Goal: Check status: Check status

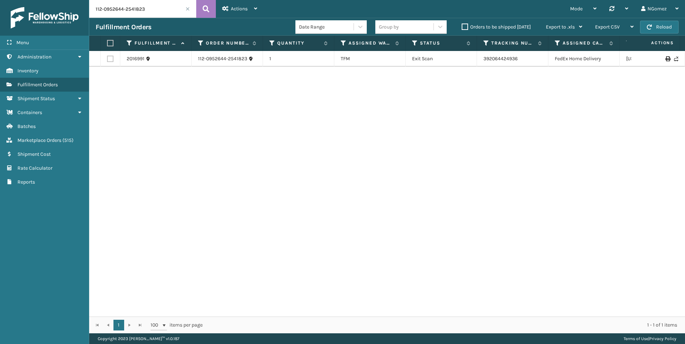
click at [52, 141] on span "Marketplace Orders" at bounding box center [39, 140] width 44 height 6
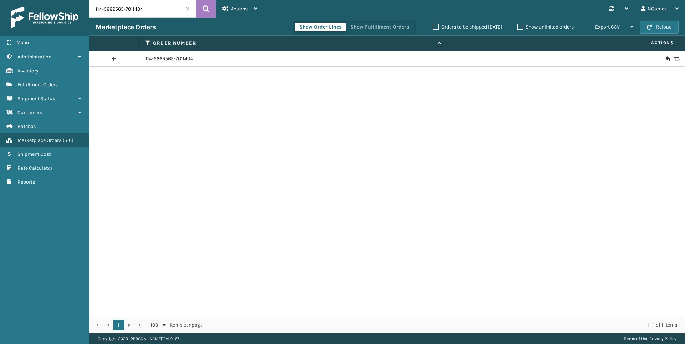
click at [163, 11] on input "114-5669565-7011404" at bounding box center [142, 9] width 107 height 18
paste input "112-2104218-7675439"
type input "112-2104218-7675439"
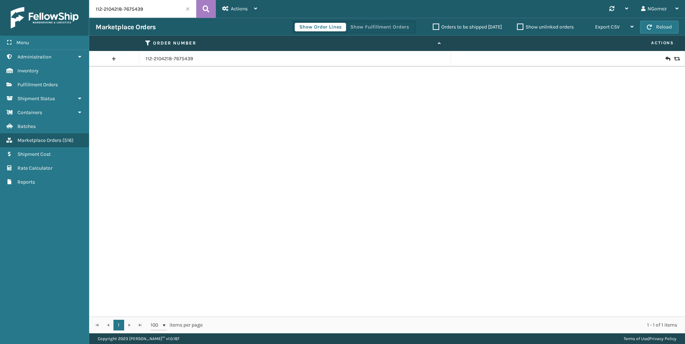
click at [666, 59] on icon at bounding box center [668, 58] width 4 height 7
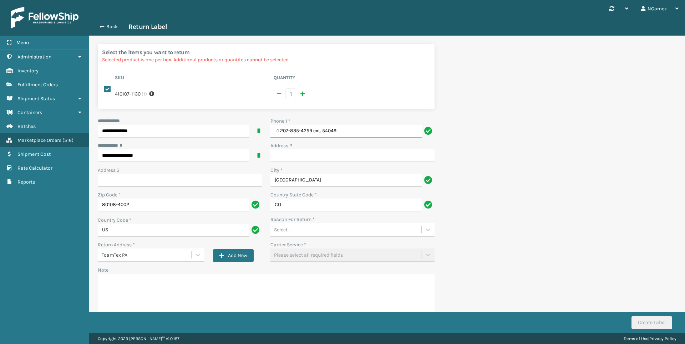
drag, startPoint x: 369, startPoint y: 129, endPoint x: 314, endPoint y: 133, distance: 55.5
click at [314, 133] on input "+1 207-835-4259 ext. 54049" at bounding box center [346, 131] width 151 height 13
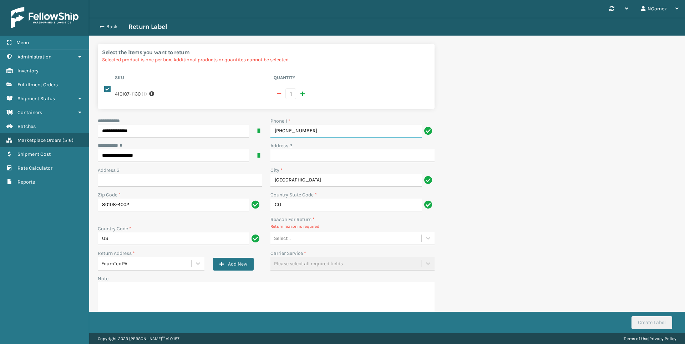
type input "[PHONE_NUMBER]"
click at [312, 241] on div "Select..." at bounding box center [346, 239] width 151 height 12
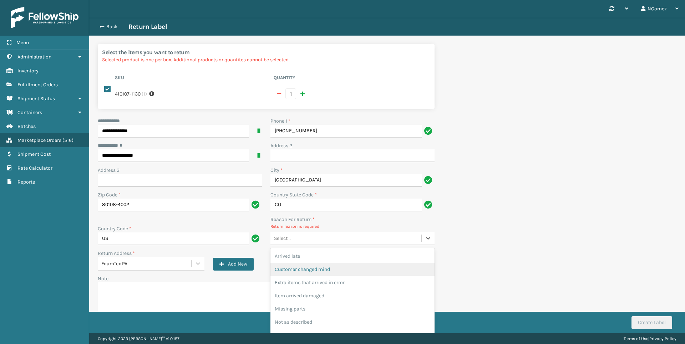
click at [312, 273] on div "Customer changed mind" at bounding box center [353, 269] width 164 height 13
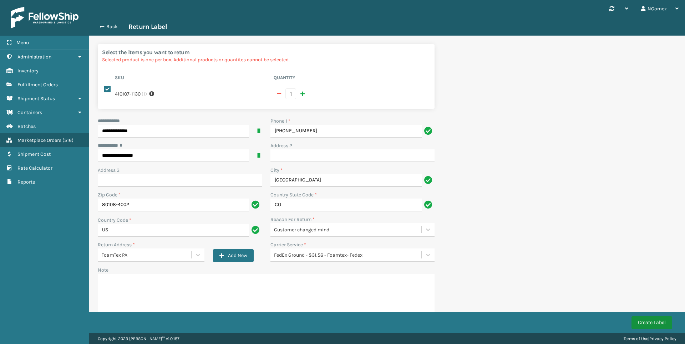
click at [647, 321] on button "Create Label" at bounding box center [652, 323] width 41 height 13
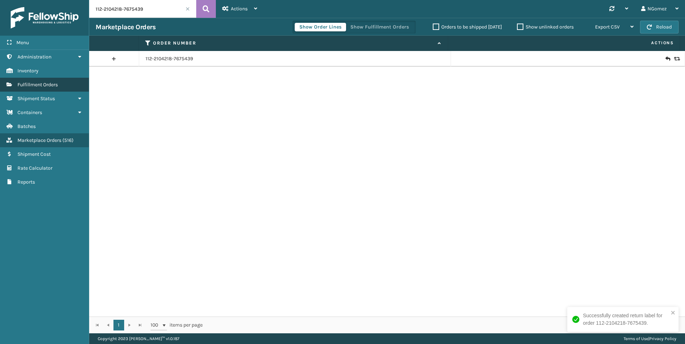
click at [61, 86] on link "Fulfillment Orders" at bounding box center [44, 85] width 89 height 14
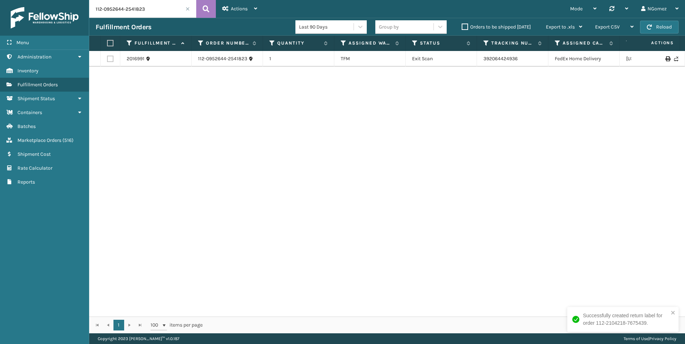
click at [148, 11] on input "112-0952644-2541823" at bounding box center [142, 9] width 107 height 18
paste input "114-1277483-2705850"
type input "114-1277483-2705850"
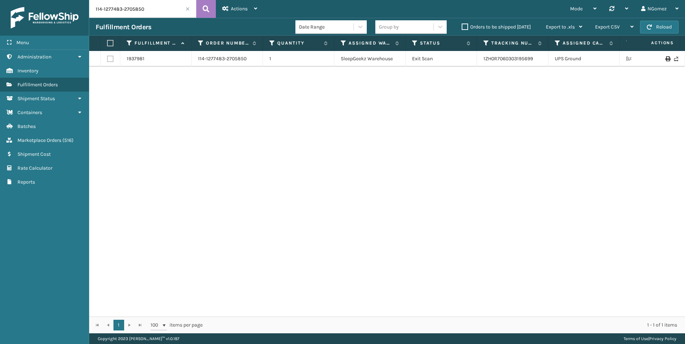
click at [521, 62] on td "1ZH0R7060303195699" at bounding box center [512, 59] width 71 height 16
click at [520, 60] on link "1ZH0R7060303195699" at bounding box center [509, 59] width 50 height 6
click at [134, 12] on input "114-1277483-2705850" at bounding box center [142, 9] width 107 height 18
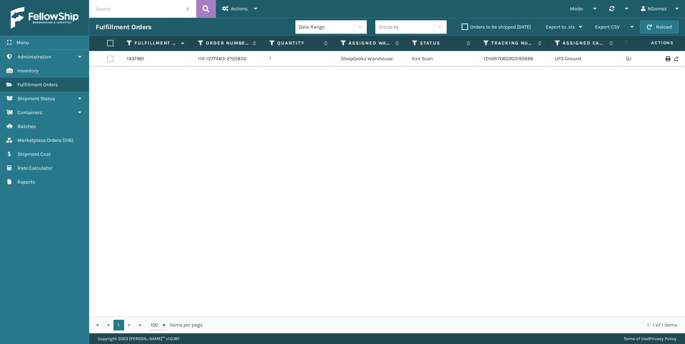
paste input "[URL][DOMAIN_NAME]"
drag, startPoint x: 137, startPoint y: 11, endPoint x: 132, endPoint y: 8, distance: 5.1
click at [136, 10] on input "[URL][DOMAIN_NAME]" at bounding box center [142, 9] width 107 height 18
click at [135, 10] on input "[URL][DOMAIN_NAME]" at bounding box center [142, 9] width 107 height 18
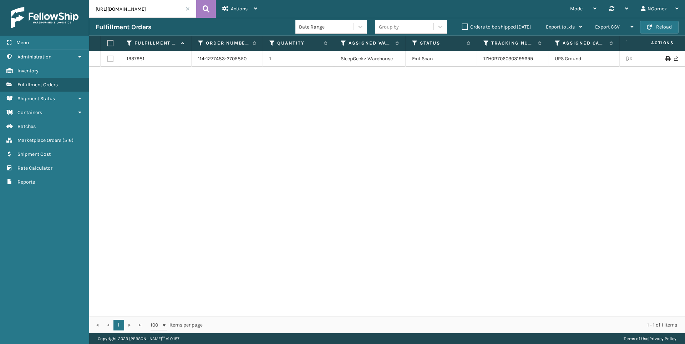
scroll to position [0, 0]
drag, startPoint x: 135, startPoint y: 10, endPoint x: 90, endPoint y: 10, distance: 45.3
click at [90, 10] on input "[URL][DOMAIN_NAME]" at bounding box center [142, 9] width 107 height 18
click at [114, 14] on input "111-5567273-7125056" at bounding box center [142, 9] width 107 height 18
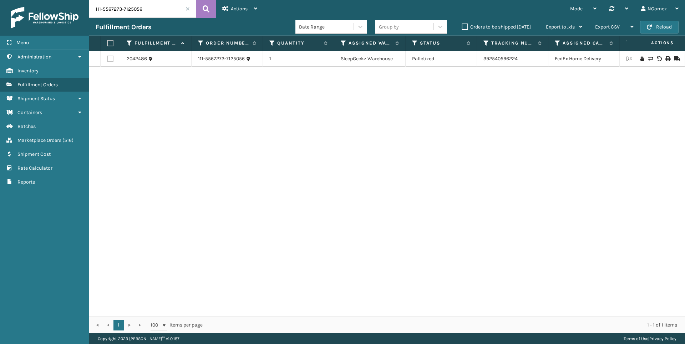
click at [114, 14] on input "111-5567273-7125056" at bounding box center [142, 9] width 107 height 18
paste input "2-0952644-2541823"
click at [506, 57] on link "392064424936" at bounding box center [501, 59] width 34 height 6
click at [128, 10] on input "112-0952644-2541823" at bounding box center [142, 9] width 107 height 18
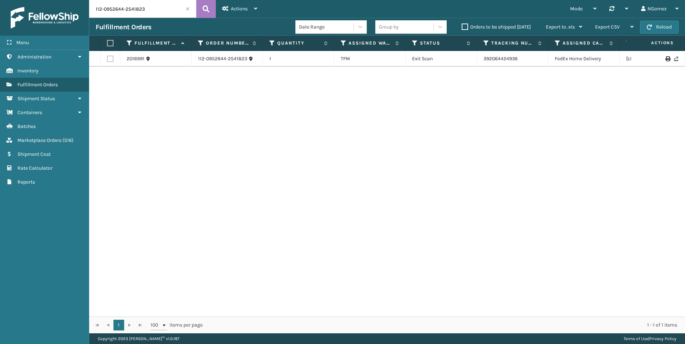
click at [128, 10] on input "112-0952644-2541823" at bounding box center [142, 9] width 107 height 18
paste input "3551"
type input "3551"
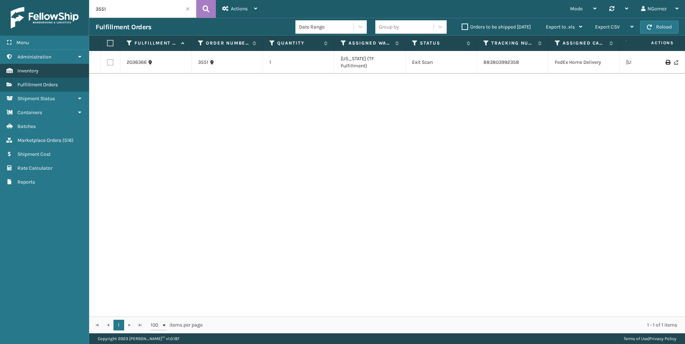
click at [22, 69] on span "Inventory" at bounding box center [27, 71] width 21 height 6
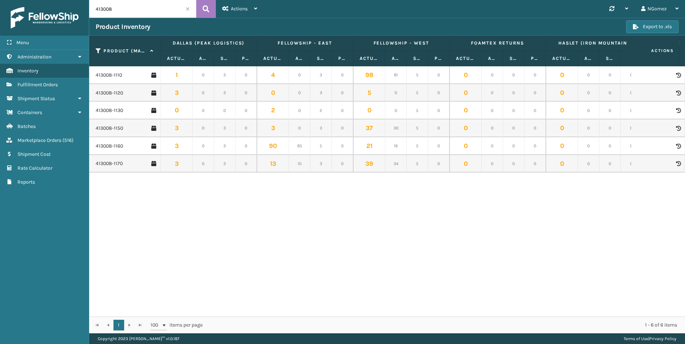
click at [138, 11] on input "413008" at bounding box center [142, 9] width 107 height 18
type input "410167"
click at [107, 128] on link "410167-1150" at bounding box center [109, 128] width 26 height 7
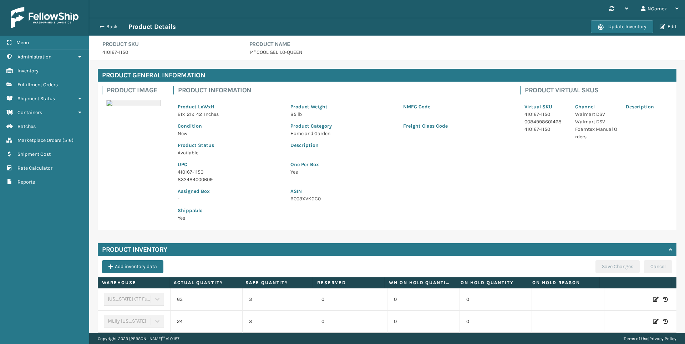
click at [273, 54] on p "14" COOL GEL 1.0-QUEEN" at bounding box center [463, 52] width 428 height 7
click at [104, 27] on button "Back" at bounding box center [112, 27] width 33 height 6
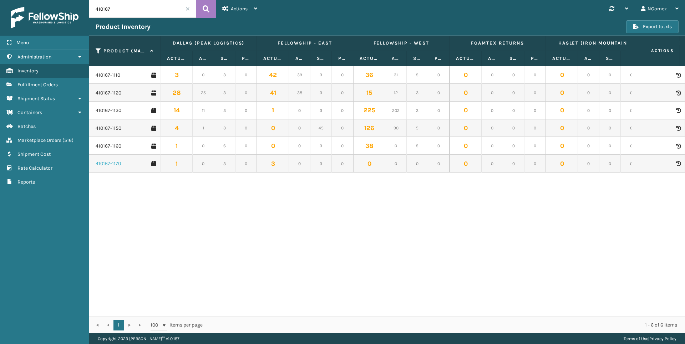
click at [100, 166] on link "410167-1170" at bounding box center [108, 163] width 25 height 7
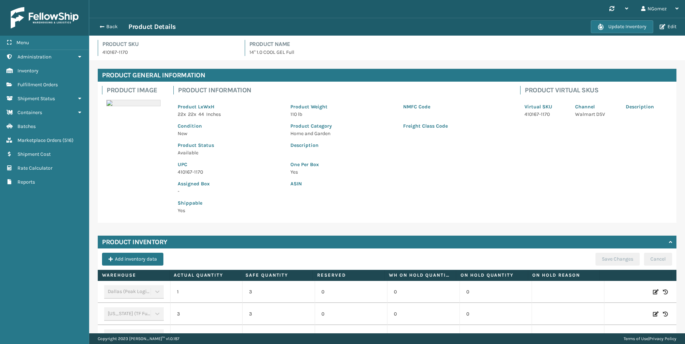
click at [100, 30] on div "Back Product Details" at bounding box center [343, 26] width 495 height 9
click at [102, 29] on span "button" at bounding box center [101, 26] width 4 height 5
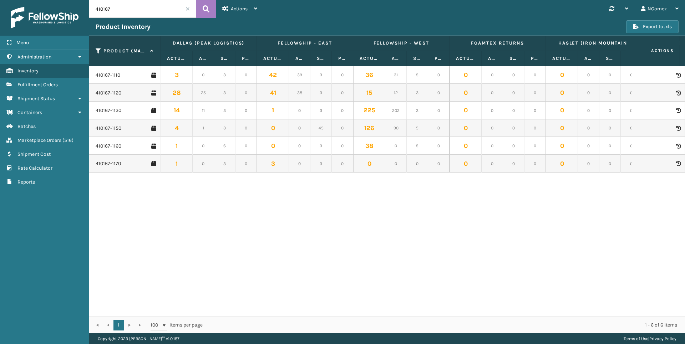
click at [156, 13] on input "410167" at bounding box center [142, 9] width 107 height 18
click at [153, 12] on input "410167" at bounding box center [142, 9] width 107 height 18
type input "410168"
